Goal: Navigation & Orientation: Find specific page/section

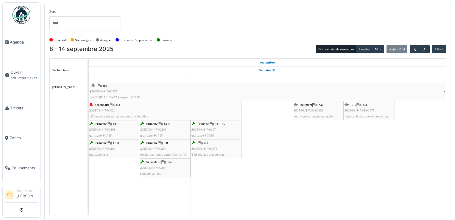
click at [307, 112] on div "bâtiment | n/a 2025/09/447/M/00191 nettoyage et rangement atelier" at bounding box center [318, 110] width 49 height 17
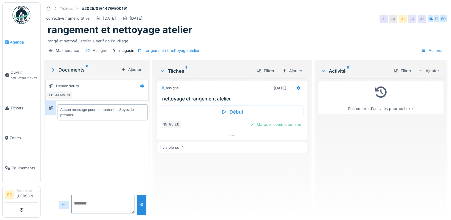
click at [17, 40] on span "Agenda" at bounding box center [24, 42] width 28 height 6
